Goal: Information Seeking & Learning: Find specific fact

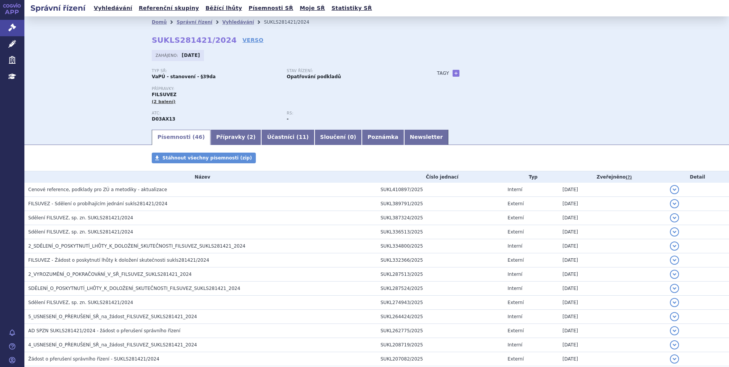
click at [565, 100] on div "Typ SŘ: VaPÚ - stanovení - §39da Stav řízení: Opatřování podkladů Přípravky: FI…" at bounding box center [377, 99] width 450 height 60
click at [101, 3] on link "Vyhledávání" at bounding box center [113, 8] width 43 height 10
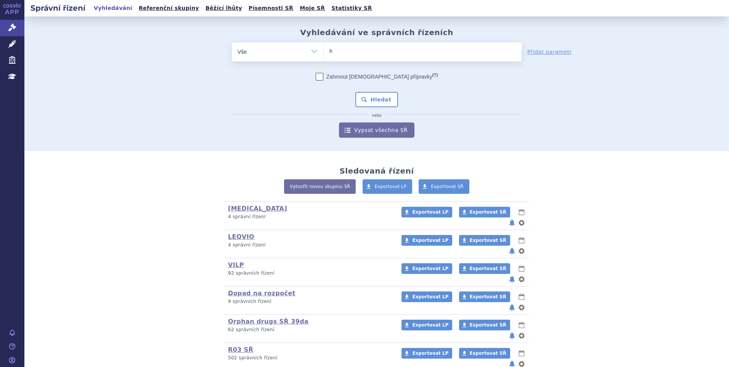
type input "hy"
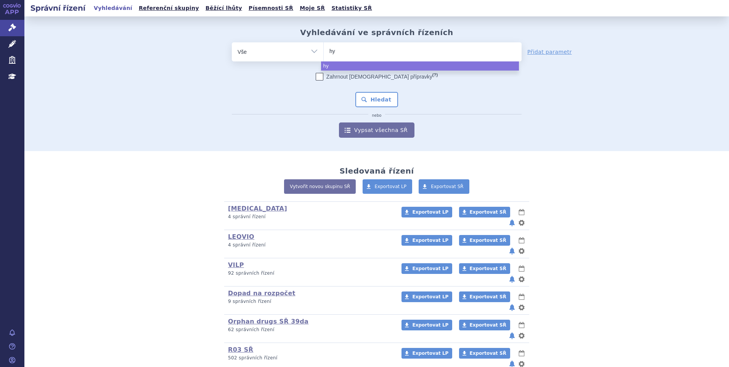
type input "hym"
type input "hymp"
type input "hympa"
type input "hympav"
type input "hympavzi"
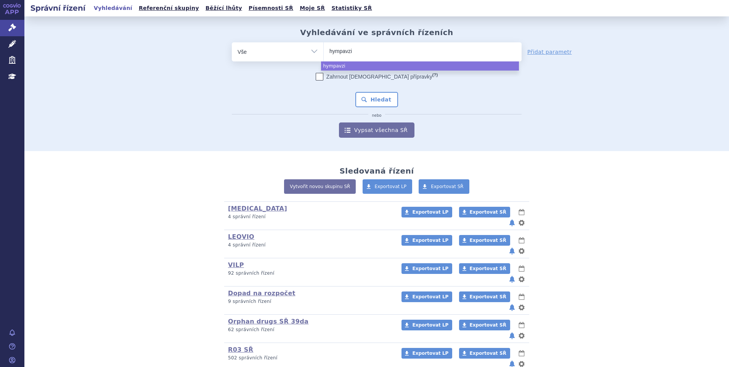
select select "hympavzi"
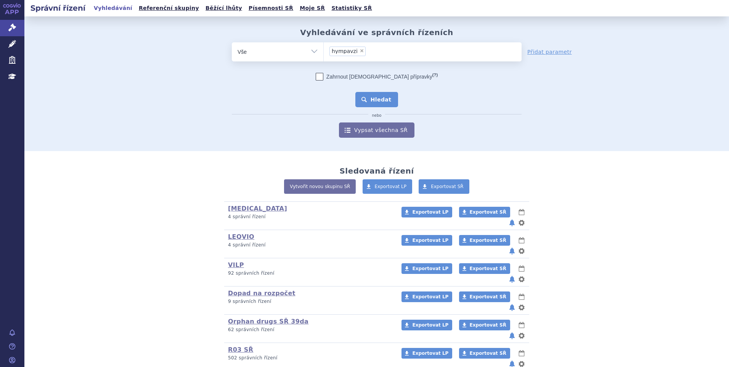
click at [381, 98] on button "Hledat" at bounding box center [376, 99] width 43 height 15
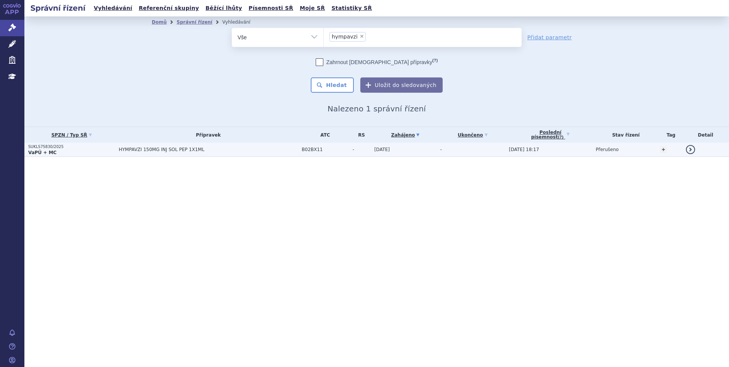
click at [174, 153] on td "HYMPAVZI 150MG INJ SOL PEP 1X1ML" at bounding box center [206, 150] width 183 height 14
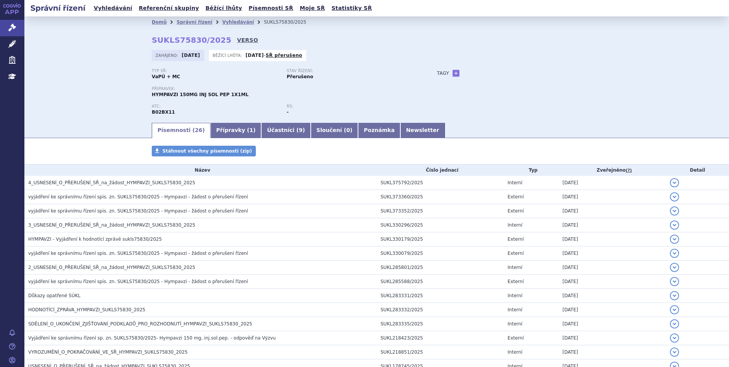
click at [237, 38] on link "VERSO" at bounding box center [247, 40] width 21 height 8
